Goal: Check status

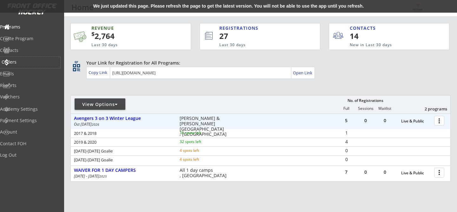
click at [27, 63] on div "Orders" at bounding box center [30, 62] width 57 height 4
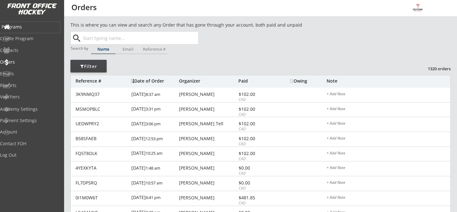
click at [26, 29] on div "Programs" at bounding box center [30, 27] width 57 height 4
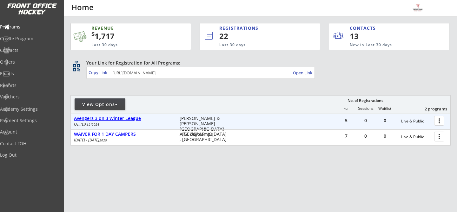
click at [122, 118] on div "Avengers 3 on 3 Winter League" at bounding box center [123, 118] width 99 height 5
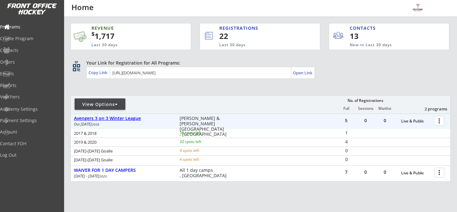
click at [122, 118] on div "Avengers 3 on 3 Winter League" at bounding box center [123, 118] width 99 height 5
